Goal: Task Accomplishment & Management: Use online tool/utility

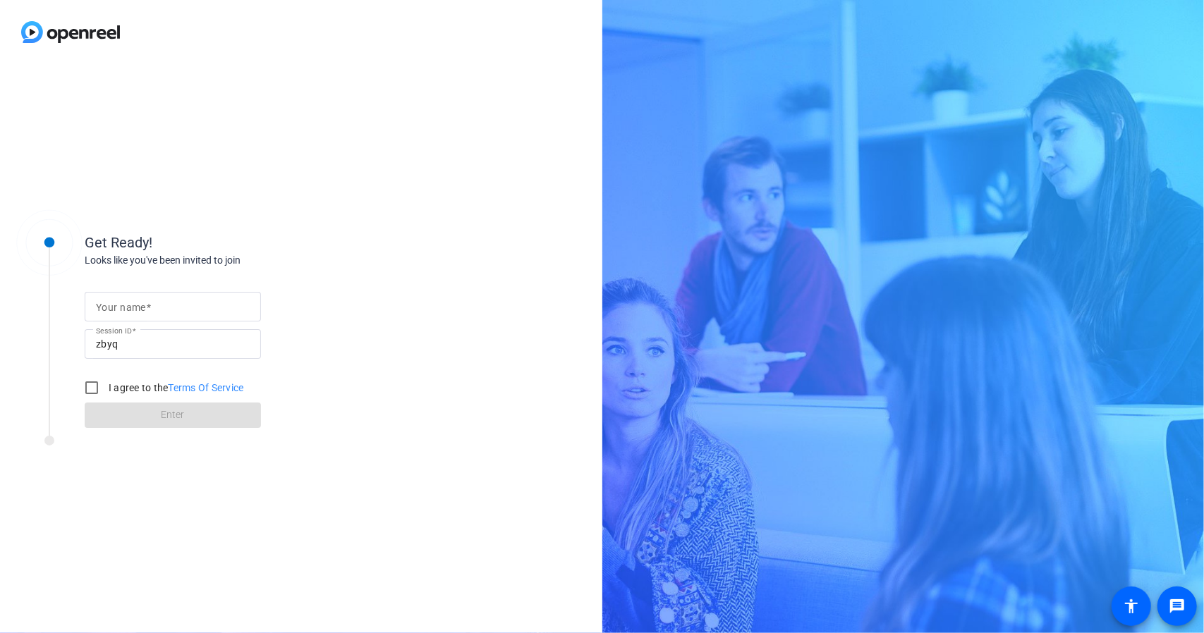
click at [131, 307] on mat-label "Your name" at bounding box center [121, 307] width 50 height 11
click at [131, 307] on input "Your name" at bounding box center [173, 306] width 154 height 17
type input "Alejandra"
click at [109, 386] on label "I agree to the Terms Of Service" at bounding box center [175, 388] width 138 height 14
click at [106, 386] on input "I agree to the Terms Of Service" at bounding box center [92, 388] width 28 height 28
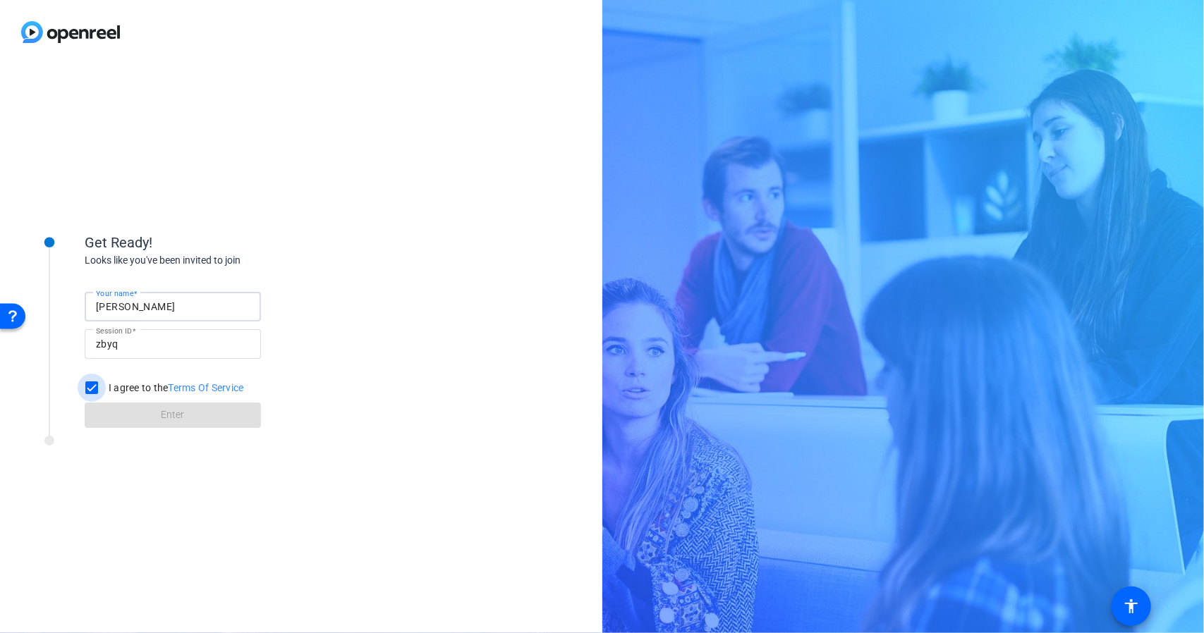
checkbox input "true"
click at [144, 417] on span at bounding box center [173, 415] width 176 height 34
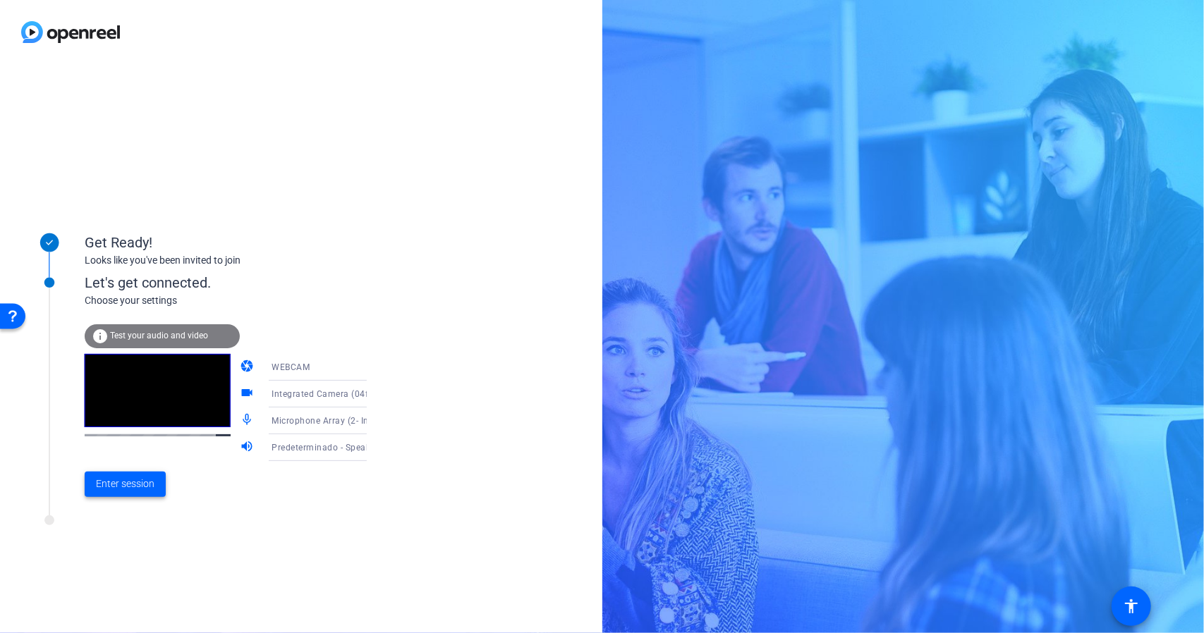
click at [140, 472] on span at bounding box center [125, 484] width 81 height 34
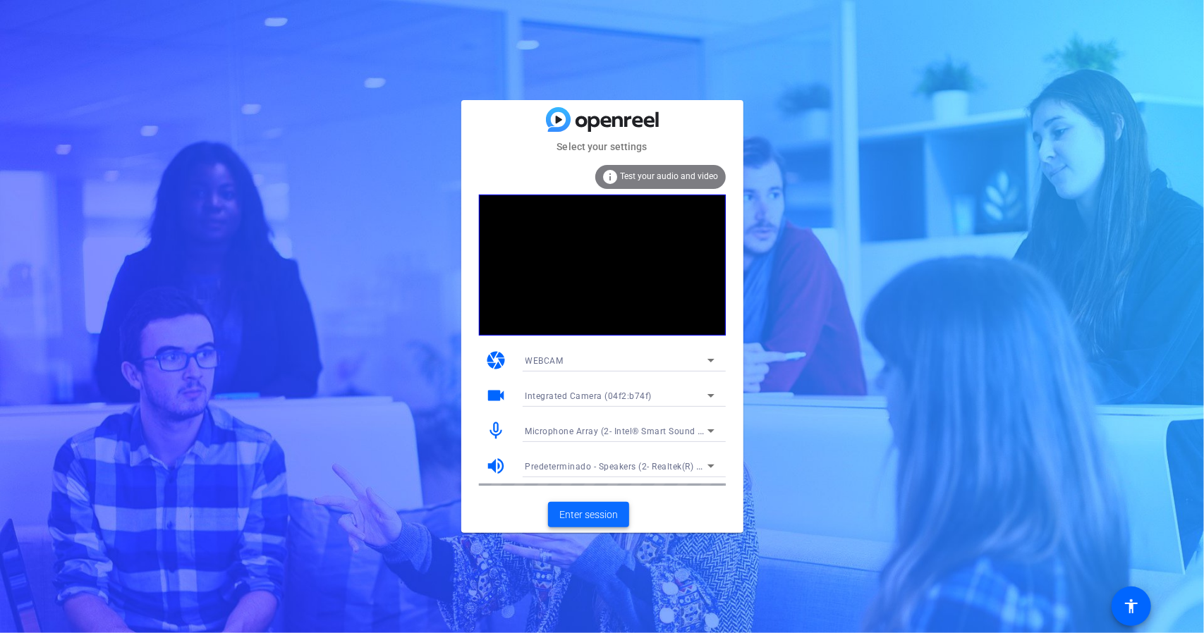
click at [574, 513] on span "Enter session" at bounding box center [588, 515] width 59 height 15
